Goal: Obtain resource: Obtain resource

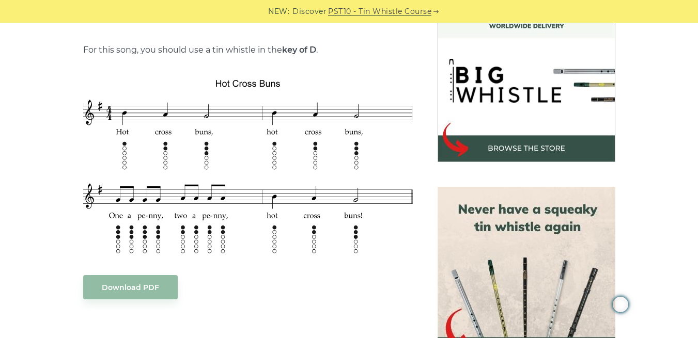
scroll to position [326, 0]
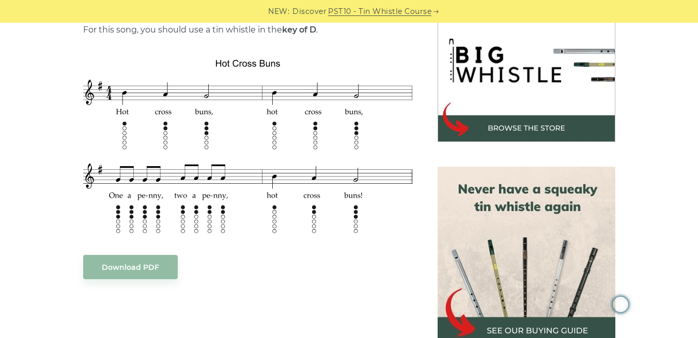
drag, startPoint x: 701, startPoint y: 39, endPoint x: 704, endPoint y: 108, distance: 69.3
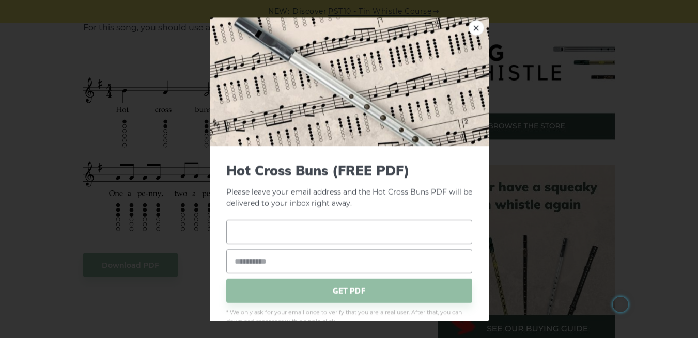
click at [302, 227] on input "text" at bounding box center [349, 232] width 246 height 24
type input "*"
type input "****"
click at [274, 265] on input "email" at bounding box center [349, 261] width 246 height 24
type input "*"
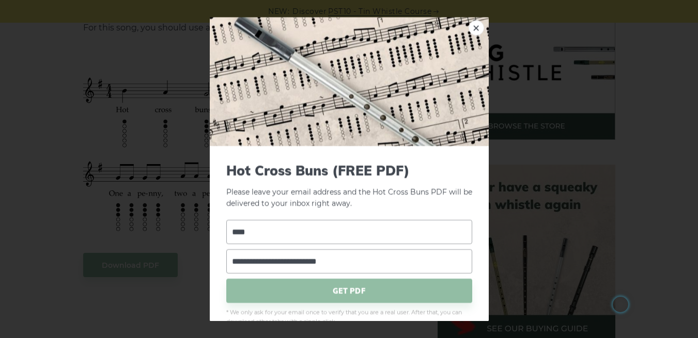
scroll to position [22, 0]
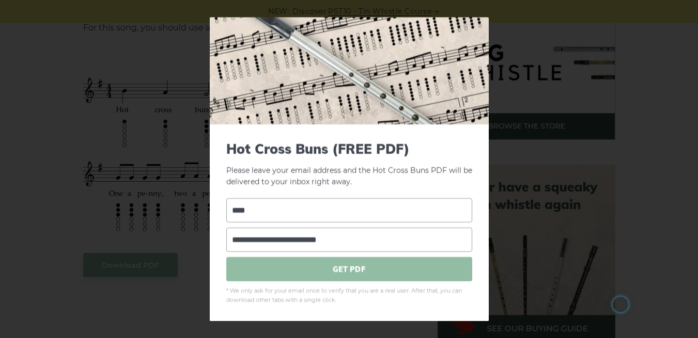
type input "**********"
click at [346, 268] on span "GET PDF" at bounding box center [349, 269] width 246 height 24
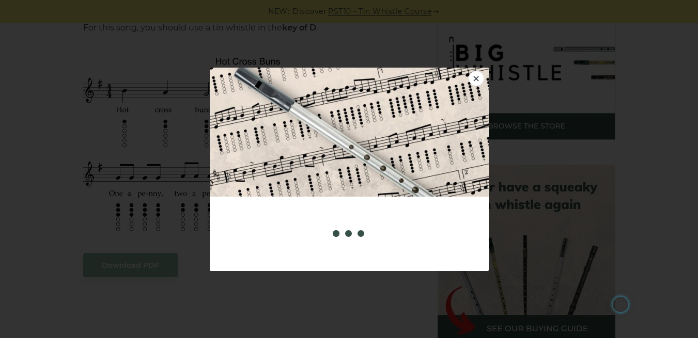
scroll to position [0, 0]
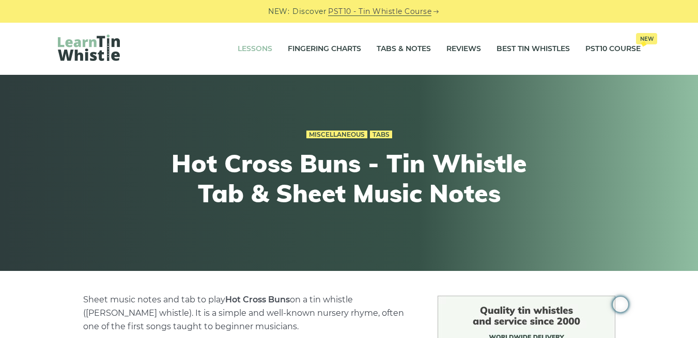
click at [258, 50] on link "Lessons" at bounding box center [255, 49] width 35 height 26
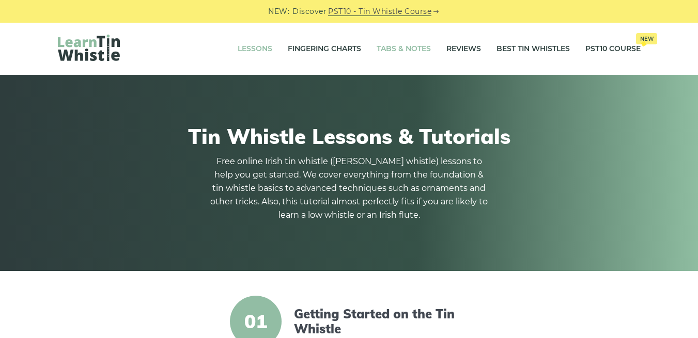
click at [389, 45] on link "Tabs & Notes" at bounding box center [404, 49] width 54 height 26
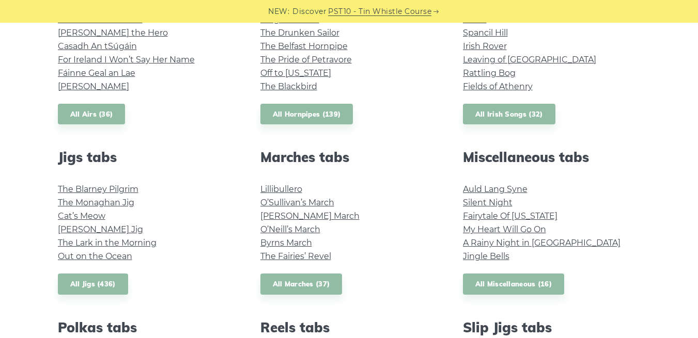
scroll to position [469, 0]
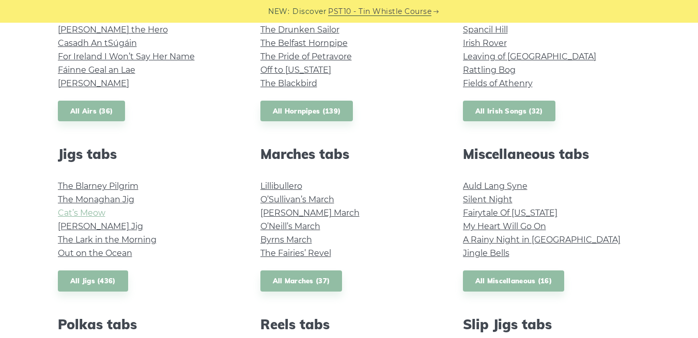
click at [95, 215] on link "Cat’s Meow" at bounding box center [82, 213] width 48 height 10
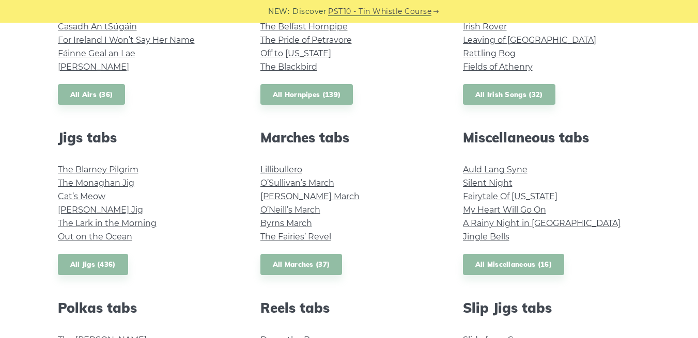
scroll to position [371, 0]
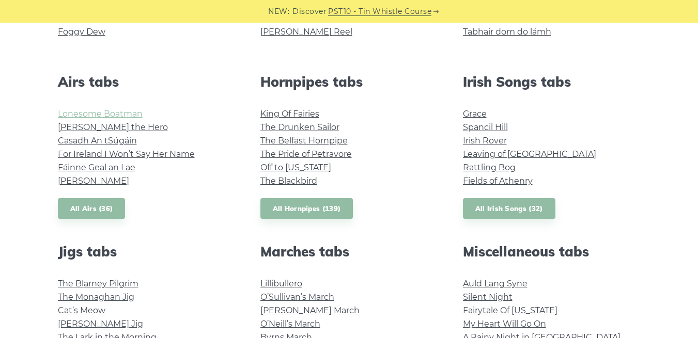
click at [129, 116] on link "Lonesome Boatman" at bounding box center [100, 114] width 85 height 10
click at [487, 168] on link "Rattling Bog" at bounding box center [489, 168] width 53 height 10
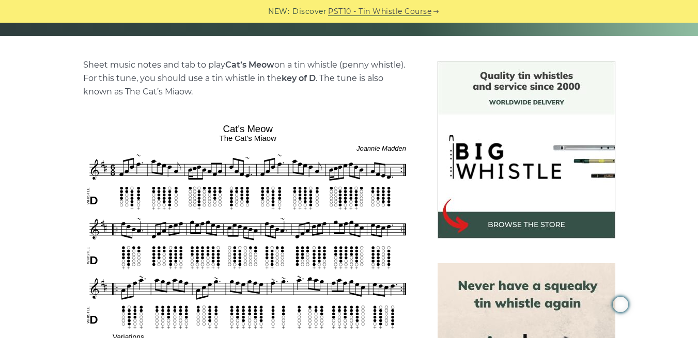
scroll to position [224, 0]
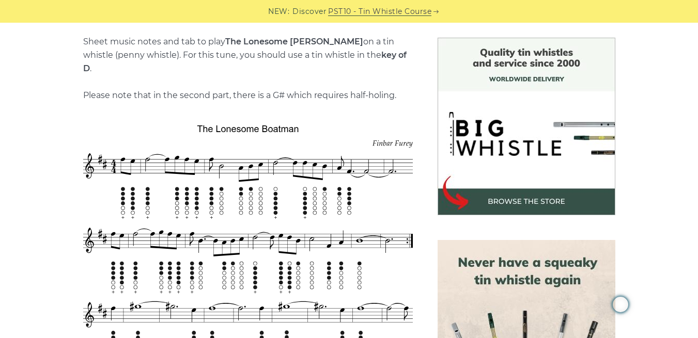
scroll to position [261, 0]
